Goal: Find specific page/section: Find specific page/section

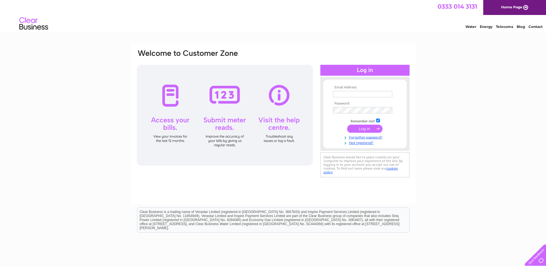
type input "elena.angelides67@gmail.com"
click at [364, 128] on input "submit" at bounding box center [364, 129] width 35 height 8
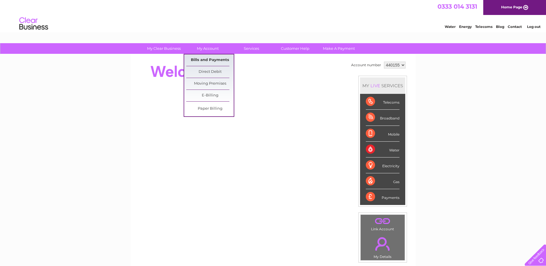
click at [207, 60] on link "Bills and Payments" at bounding box center [210, 60] width 48 height 12
